Goal: Use online tool/utility: Utilize a website feature to perform a specific function

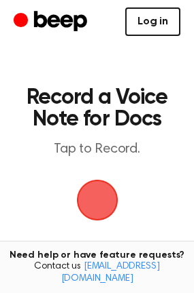
click at [163, 14] on link "Log in" at bounding box center [152, 21] width 55 height 29
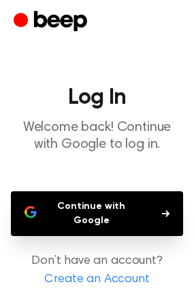
scroll to position [60, 0]
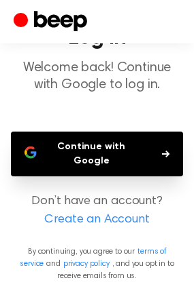
click at [94, 156] on button "Continue with Google" at bounding box center [97, 154] width 172 height 45
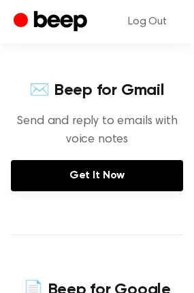
scroll to position [420, 0]
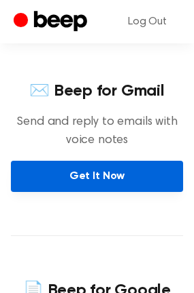
click at [84, 170] on link "Get It Now" at bounding box center [97, 176] width 172 height 31
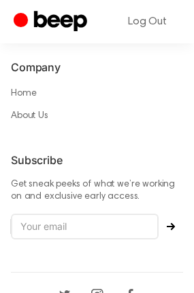
scroll to position [1234, 0]
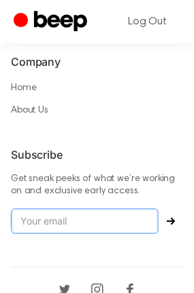
click at [60, 209] on input "email" at bounding box center [84, 222] width 147 height 26
type input "arianaalcaraz1@gmail.com"
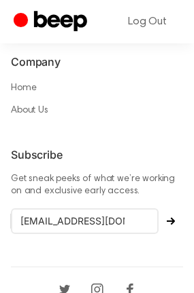
click at [170, 217] on icon "Subscribe" at bounding box center [170, 221] width 8 height 8
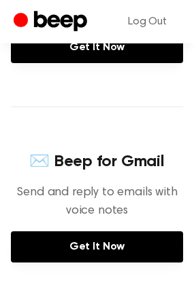
scroll to position [357, 0]
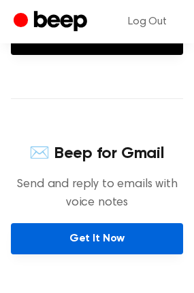
click at [50, 239] on link "Get It Now" at bounding box center [97, 238] width 172 height 31
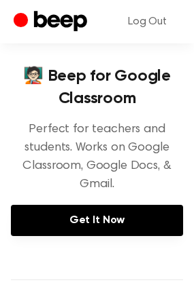
scroll to position [179, 0]
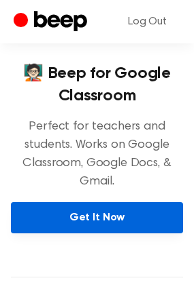
click at [74, 211] on link "Get It Now" at bounding box center [97, 217] width 172 height 31
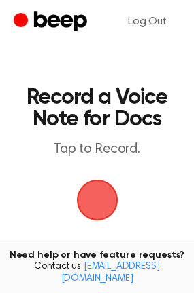
click at [96, 204] on span "button" at bounding box center [96, 200] width 69 height 69
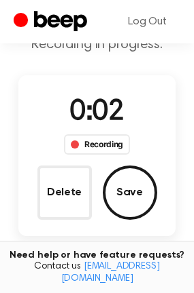
scroll to position [87, 0]
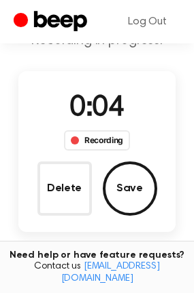
click at [133, 201] on button "Save" at bounding box center [130, 189] width 54 height 54
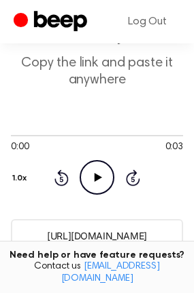
scroll to position [86, 0]
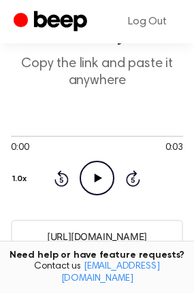
click at [79, 170] on icon "Play Audio" at bounding box center [96, 178] width 35 height 35
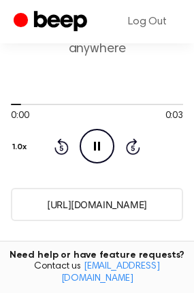
scroll to position [120, 0]
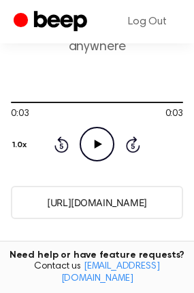
click at [98, 145] on icon at bounding box center [97, 144] width 7 height 9
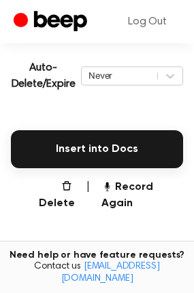
scroll to position [305, 0]
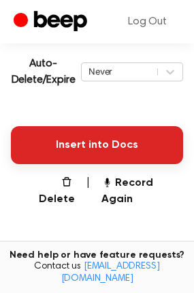
click at [116, 145] on button "Insert into Docs" at bounding box center [97, 145] width 172 height 38
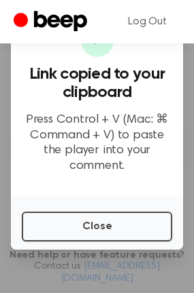
scroll to position [268, 0]
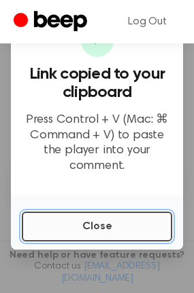
click at [82, 222] on button "Close" at bounding box center [97, 227] width 150 height 30
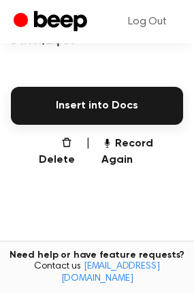
scroll to position [345, 0]
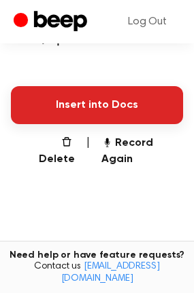
click at [52, 114] on button "Insert into Docs" at bounding box center [97, 105] width 172 height 38
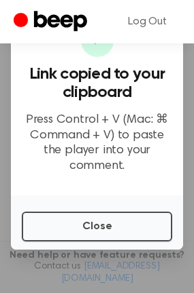
scroll to position [0, 0]
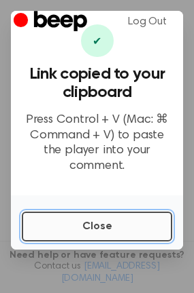
click at [77, 213] on button "Close" at bounding box center [97, 227] width 150 height 30
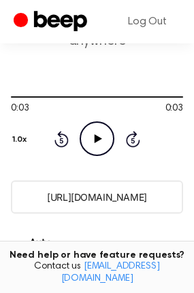
scroll to position [131, 0]
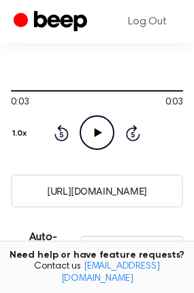
click at [100, 127] on icon "Play Audio" at bounding box center [96, 132] width 35 height 35
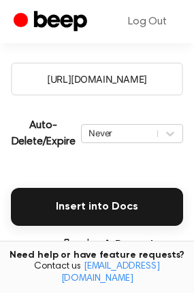
scroll to position [264, 0]
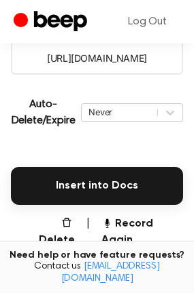
click at [94, 206] on main "Your Recording is Ready Copy the link and paste it anywhere 0:03 0:03 Your brow…" at bounding box center [97, 83] width 194 height 695
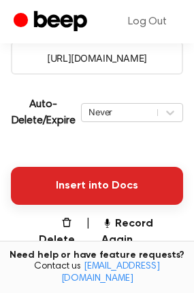
click at [88, 179] on button "Insert into Docs" at bounding box center [97, 186] width 172 height 38
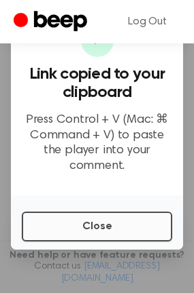
scroll to position [216, 0]
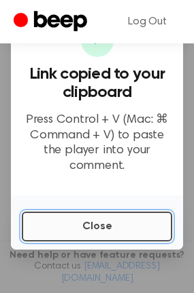
click at [90, 212] on button "Close" at bounding box center [97, 227] width 150 height 30
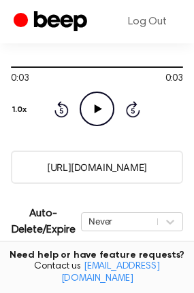
scroll to position [153, 0]
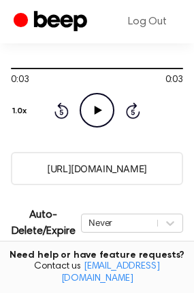
click at [104, 164] on input "[URL][DOMAIN_NAME]" at bounding box center [97, 168] width 172 height 33
